Goal: Task Accomplishment & Management: Manage account settings

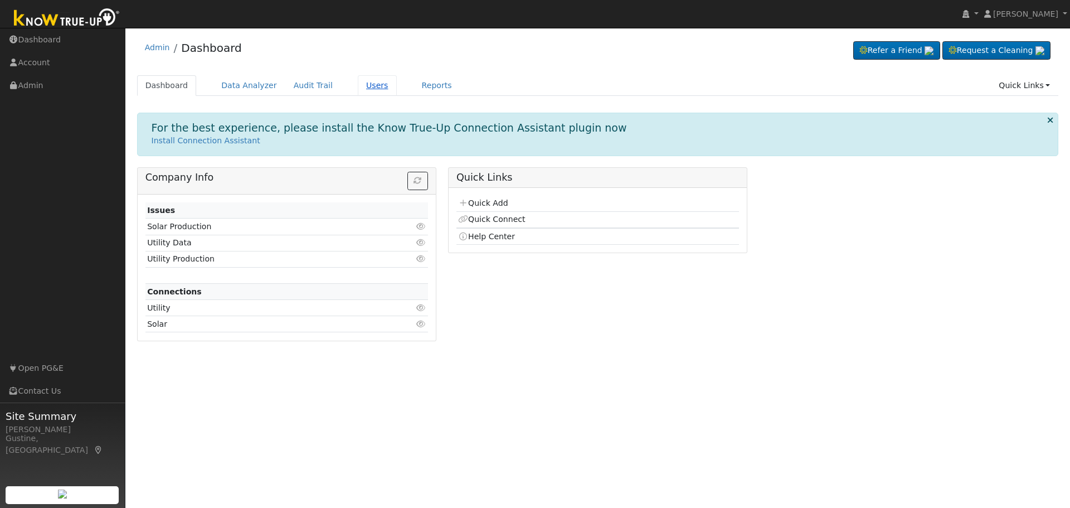
click at [358, 93] on link "Users" at bounding box center [377, 85] width 39 height 21
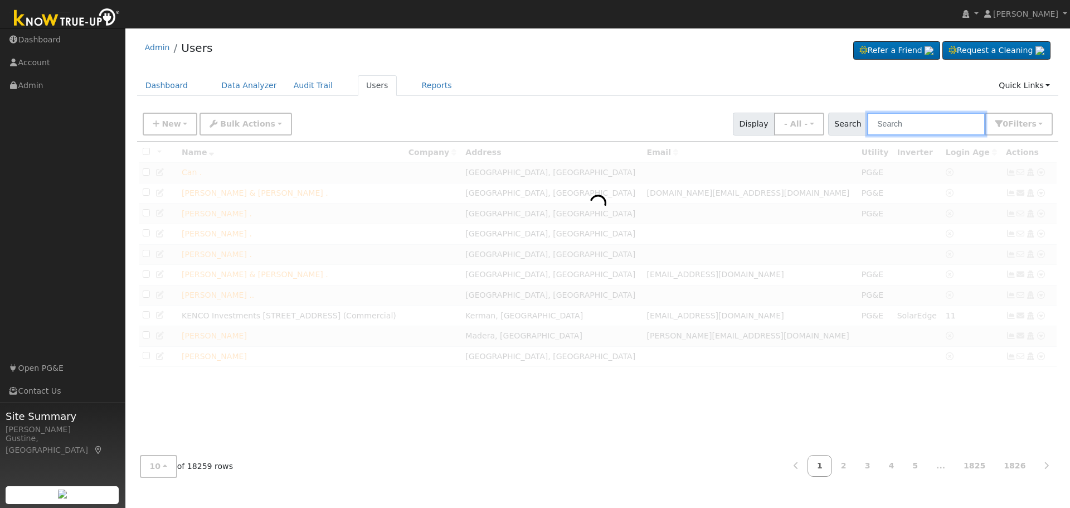
click at [963, 128] on input "text" at bounding box center [926, 124] width 118 height 23
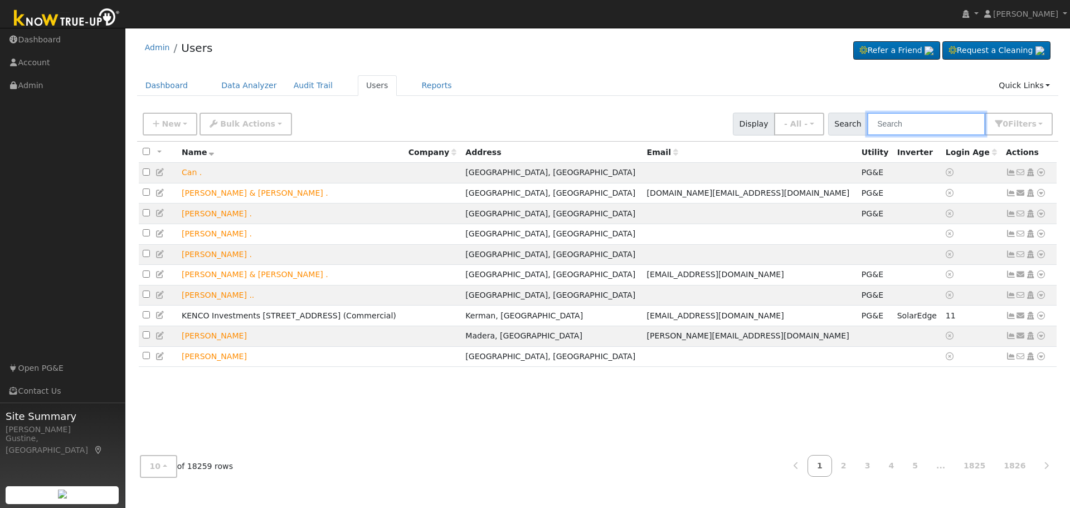
paste input "Morrow, Kevin and Hiebert, Patricia"
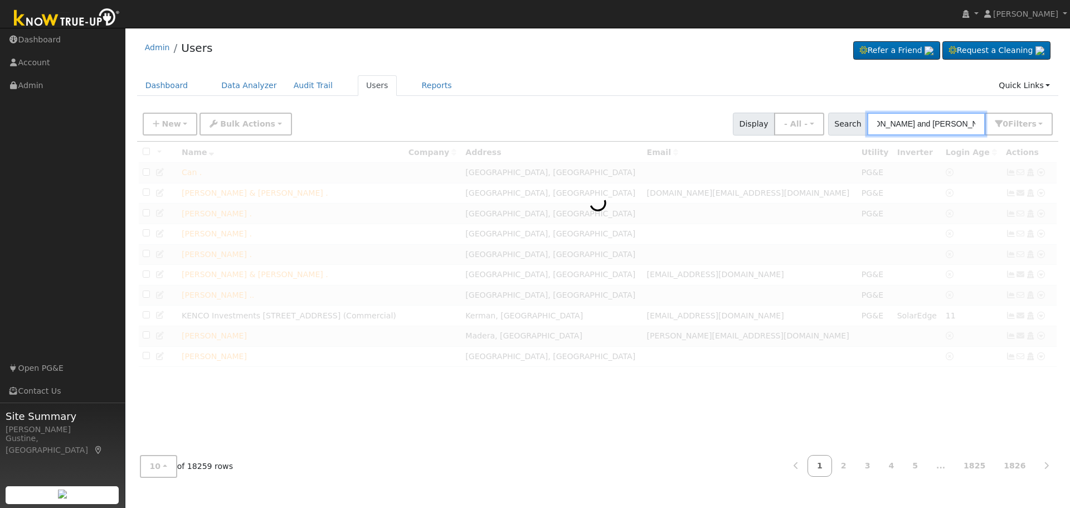
scroll to position [0, 27]
drag, startPoint x: 901, startPoint y: 124, endPoint x: 1065, endPoint y: 141, distance: 164.7
click at [1065, 141] on div "User Profile First name Last name Email Email Notifications No Emails No Emails…" at bounding box center [597, 268] width 945 height 480
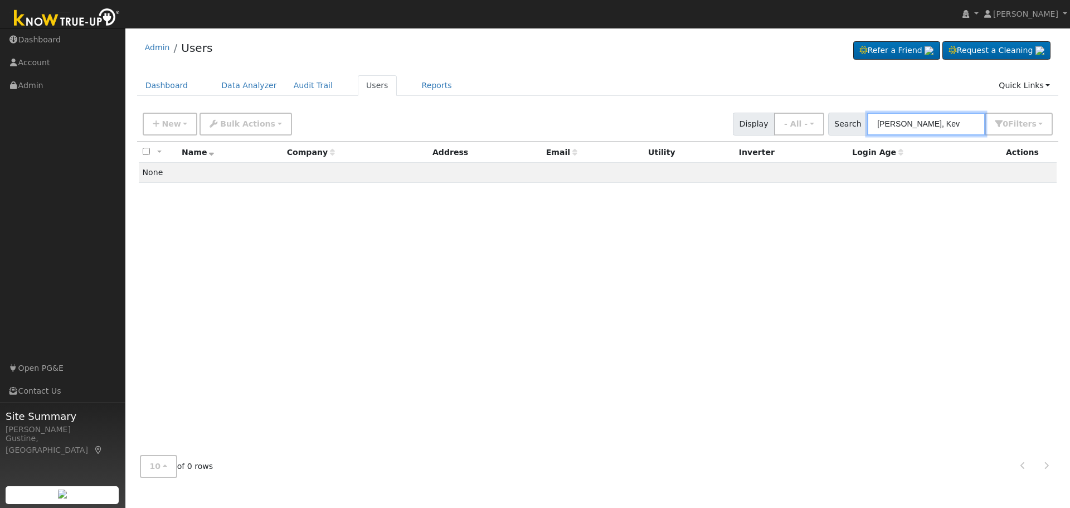
scroll to position [0, 0]
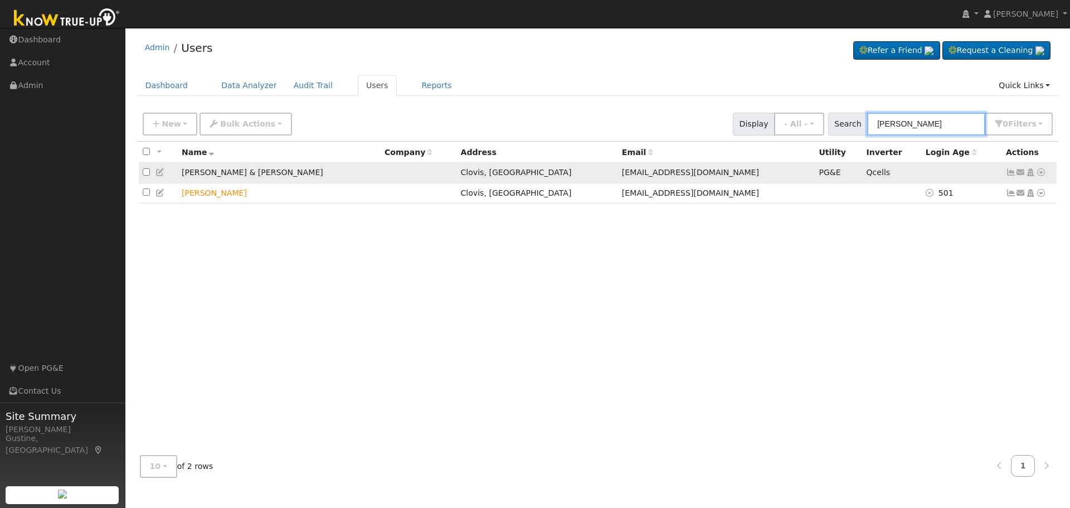
type input "Morrow"
click at [1016, 171] on icon at bounding box center [1021, 172] width 10 height 8
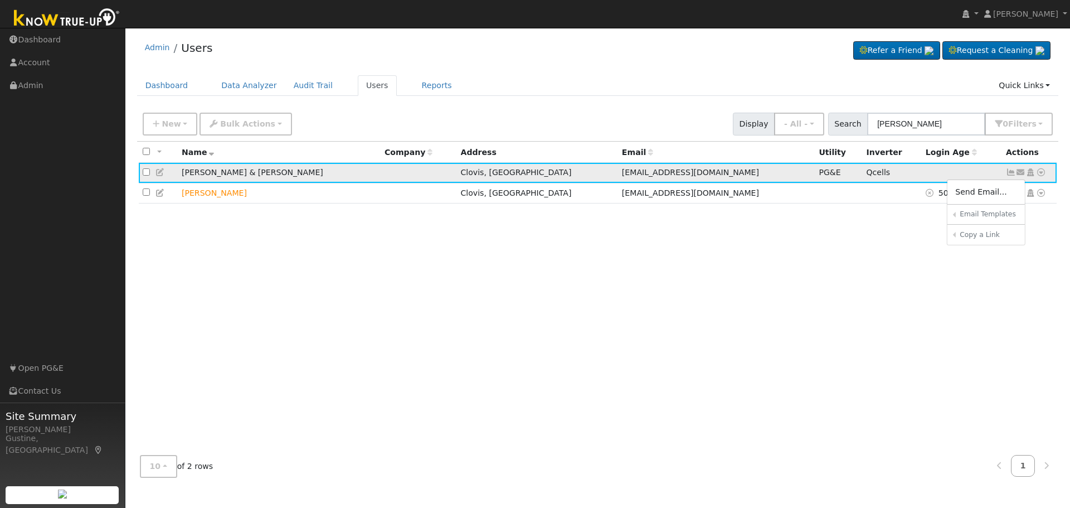
click at [1016, 173] on icon at bounding box center [1021, 172] width 10 height 8
click at [1012, 173] on icon at bounding box center [1011, 172] width 10 height 8
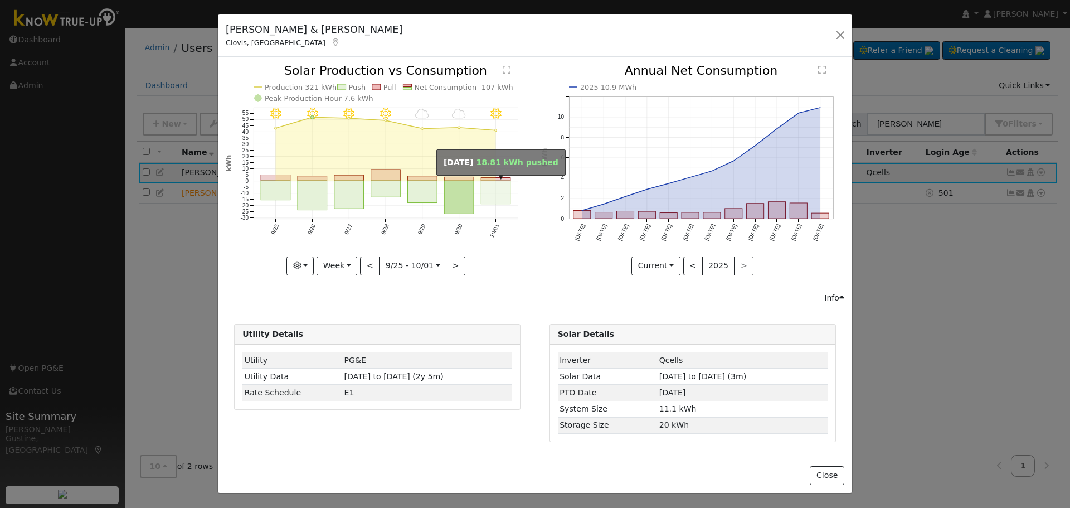
click at [484, 194] on rect "onclick=""" at bounding box center [497, 192] width 30 height 23
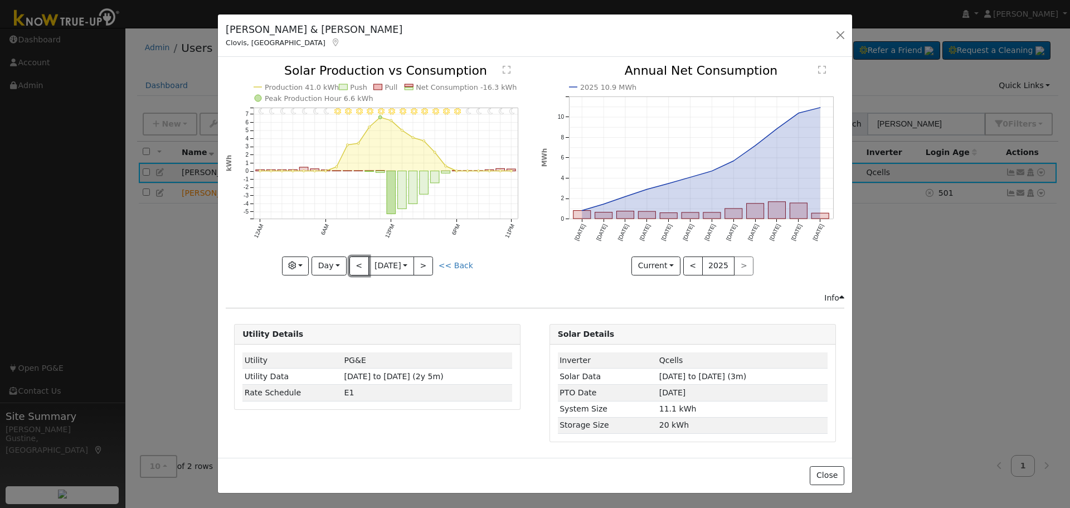
click at [356, 259] on button "<" at bounding box center [359, 265] width 20 height 19
click at [353, 265] on button "<" at bounding box center [359, 265] width 20 height 19
click at [336, 255] on icon "11PM - Cloudy 10PM - MostlyCloudy 9PM - MostlyClear 8PM - PartlyCloudy 7PM - Mo…" at bounding box center [377, 169] width 303 height 209
click at [365, 258] on button "<" at bounding box center [359, 265] width 20 height 19
click at [351, 266] on button "<" at bounding box center [359, 265] width 20 height 19
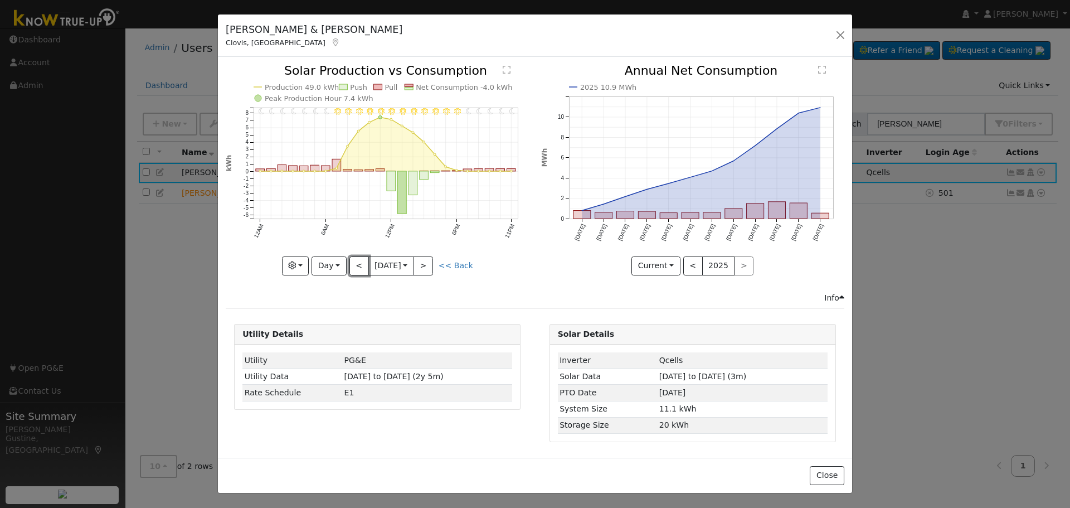
type input "2025-09-27"
click at [290, 276] on div "11PM - MostlyClear 10PM - MostlyClear 9PM - MostlyClear 8PM - MostlyClear 7PM -…" at bounding box center [377, 178] width 315 height 227
click at [295, 269] on icon "button" at bounding box center [292, 265] width 8 height 8
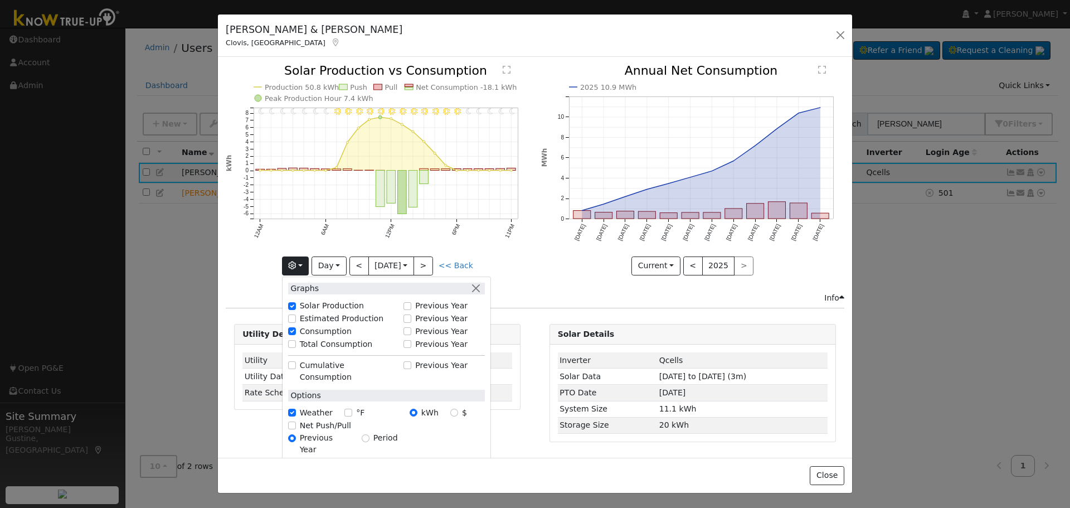
click at [318, 304] on label "Solar Production" at bounding box center [332, 306] width 64 height 12
click at [296, 304] on input "Solar Production" at bounding box center [292, 306] width 8 height 8
checkbox input "false"
